Goal: Information Seeking & Learning: Learn about a topic

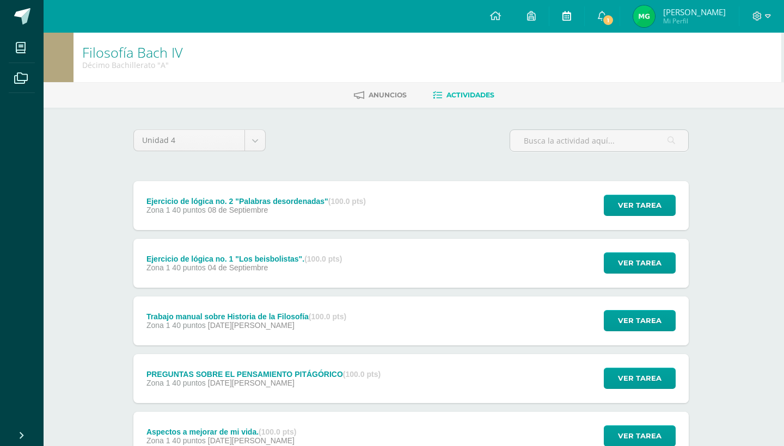
scroll to position [0, 3]
click at [22, 77] on icon at bounding box center [21, 78] width 14 height 11
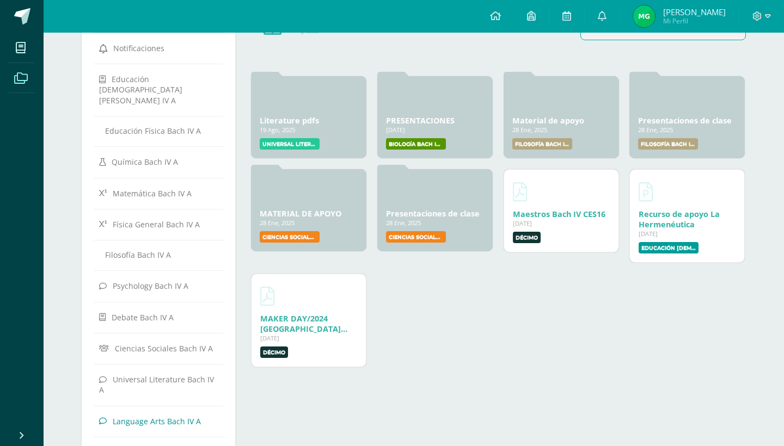
scroll to position [76, 0]
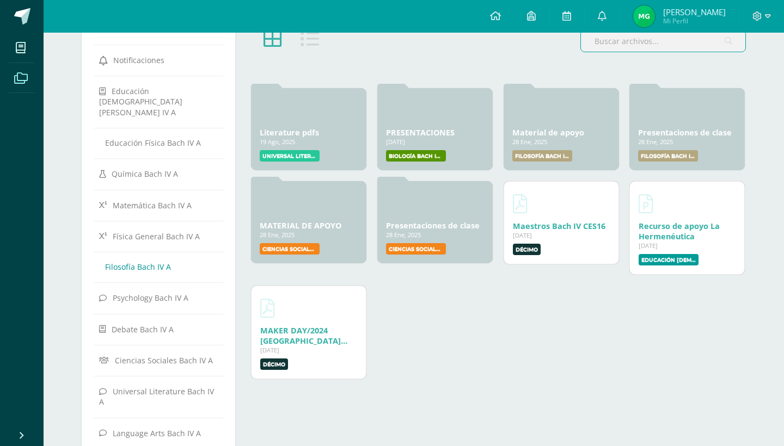
click at [149, 257] on link "Filosofía Bach IV A" at bounding box center [158, 266] width 119 height 19
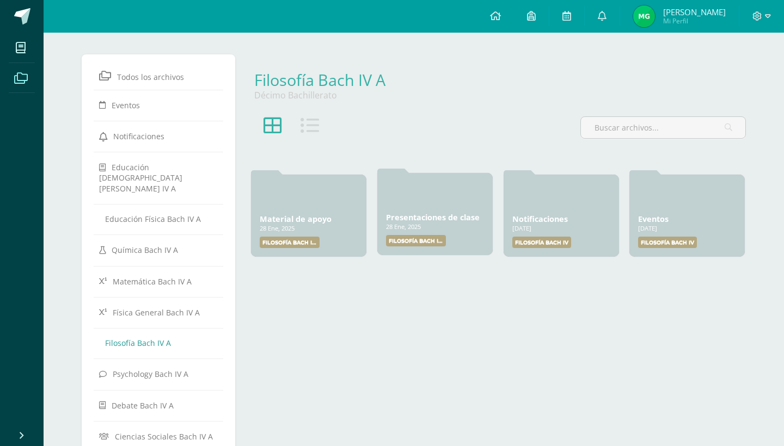
click at [454, 222] on link "Presentaciones de clase" at bounding box center [433, 217] width 94 height 10
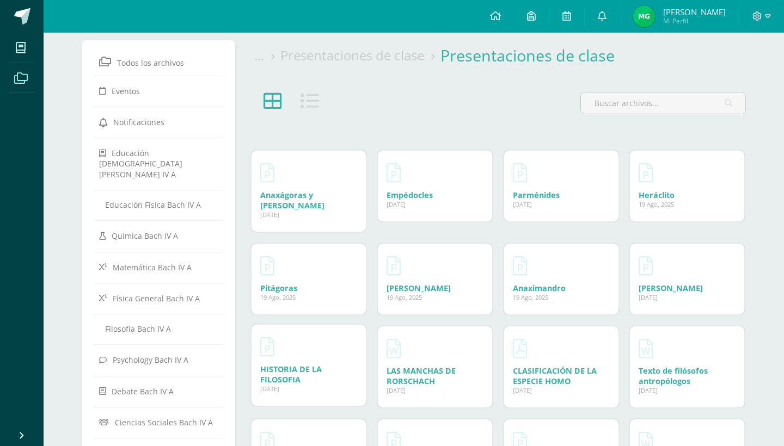
scroll to position [12, 0]
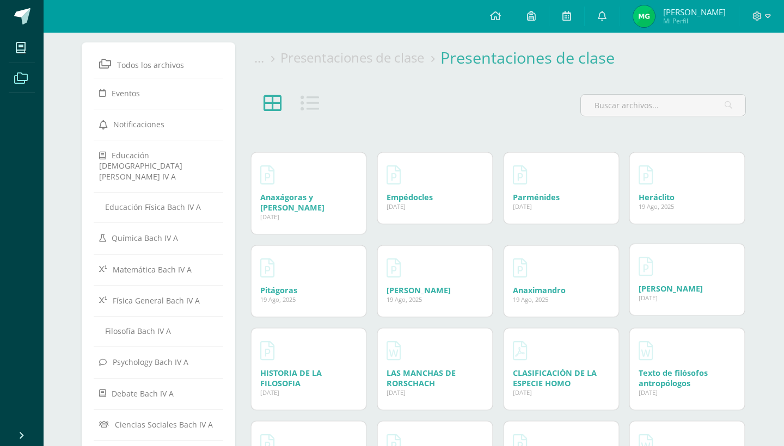
click at [644, 284] on link "Tales de Mileto" at bounding box center [670, 289] width 64 height 10
click at [527, 294] on div "19 Ago, 2025" at bounding box center [561, 298] width 97 height 8
click at [541, 284] on link "Anaximandro" at bounding box center [539, 289] width 53 height 10
click at [400, 284] on link "Anaximeno" at bounding box center [418, 289] width 64 height 10
click at [273, 284] on link "Pitágoras" at bounding box center [278, 289] width 37 height 10
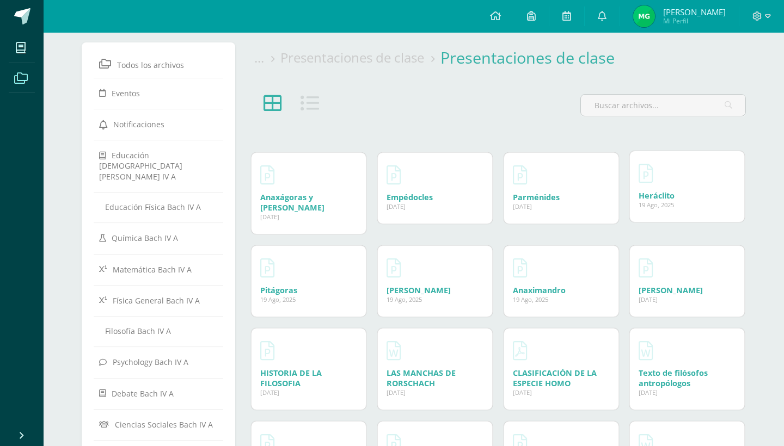
click at [665, 198] on link "Heráclito" at bounding box center [656, 196] width 36 height 10
click at [539, 193] on link "Parménides" at bounding box center [536, 196] width 47 height 10
click at [406, 196] on link "Empédocles" at bounding box center [409, 196] width 46 height 10
click at [292, 196] on link "Anaxágoras y Demócrito" at bounding box center [292, 201] width 64 height 21
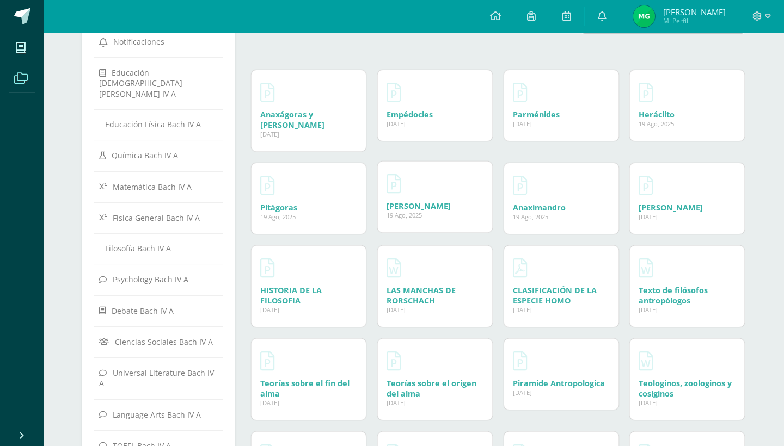
scroll to position [95, 0]
